Goal: Task Accomplishment & Management: Use online tool/utility

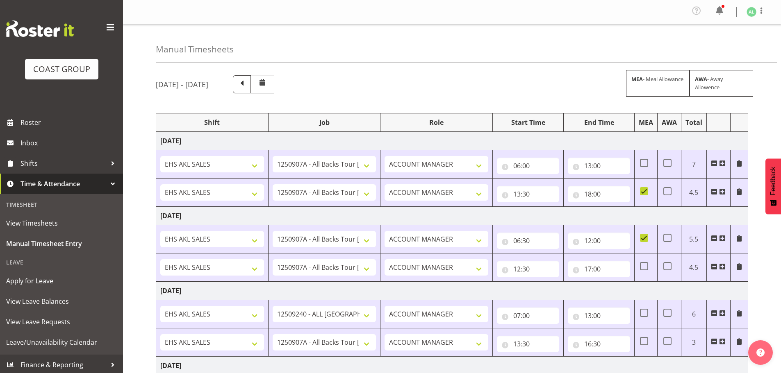
select select "10496"
select select "10268"
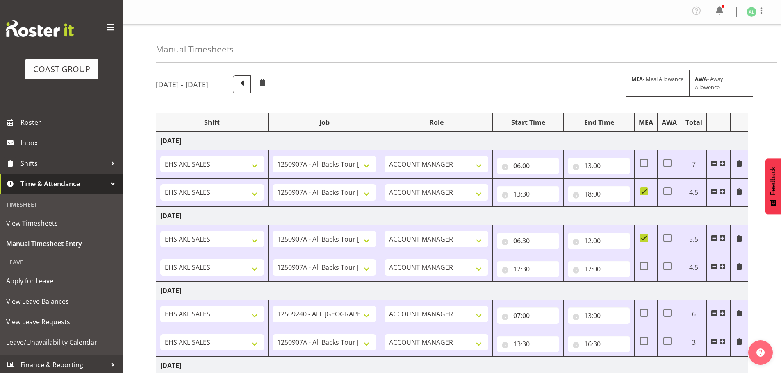
select select "10496"
select select "9932"
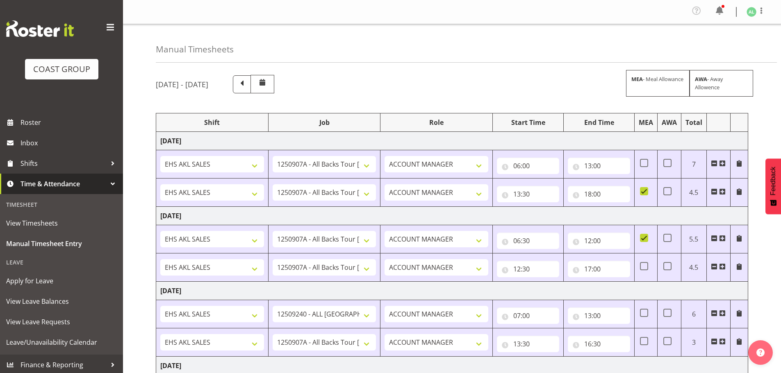
select select "9932"
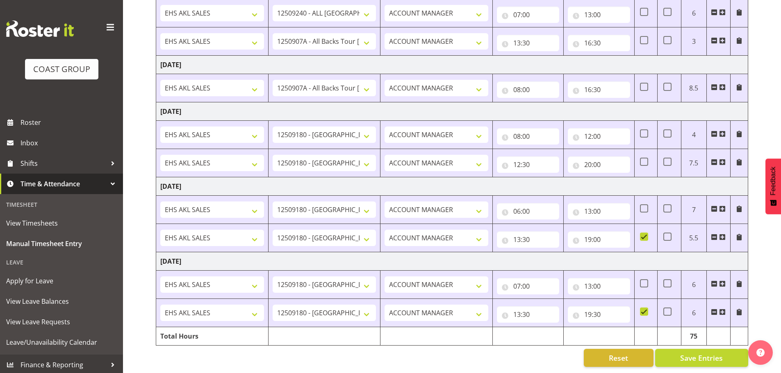
scroll to position [307, 0]
click at [655, 349] on button "Save Entries" at bounding box center [701, 358] width 93 height 18
click at [487, 40] on select "ACCOUNT MANAGER Account Manager" at bounding box center [436, 41] width 104 height 16
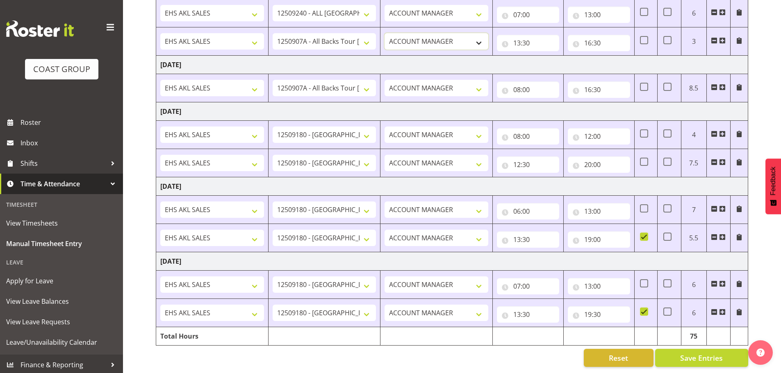
click at [487, 40] on select "ACCOUNT MANAGER Account Manager" at bounding box center [436, 41] width 104 height 16
